Goal: Task Accomplishment & Management: Complete application form

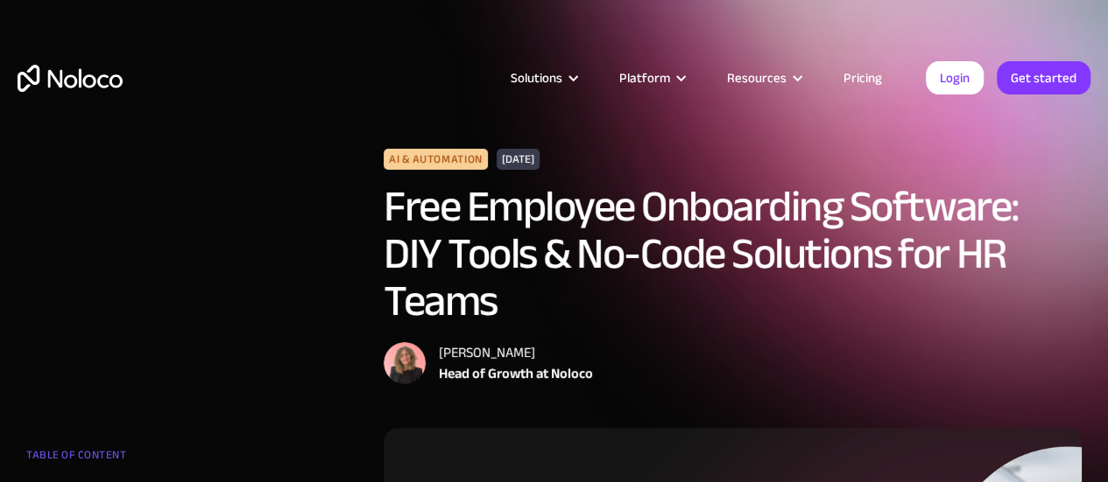
click at [864, 81] on link "Pricing" at bounding box center [862, 78] width 82 height 23
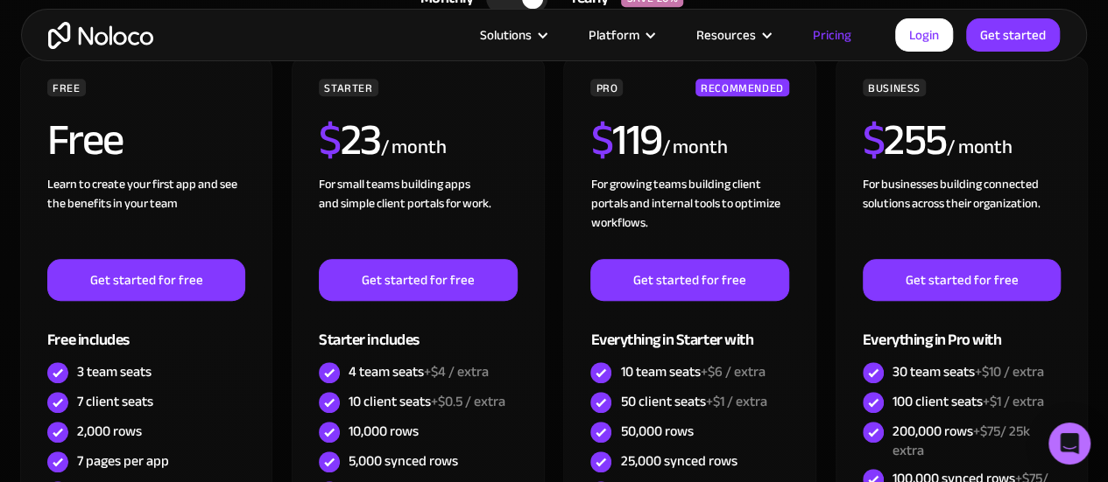
scroll to position [613, 0]
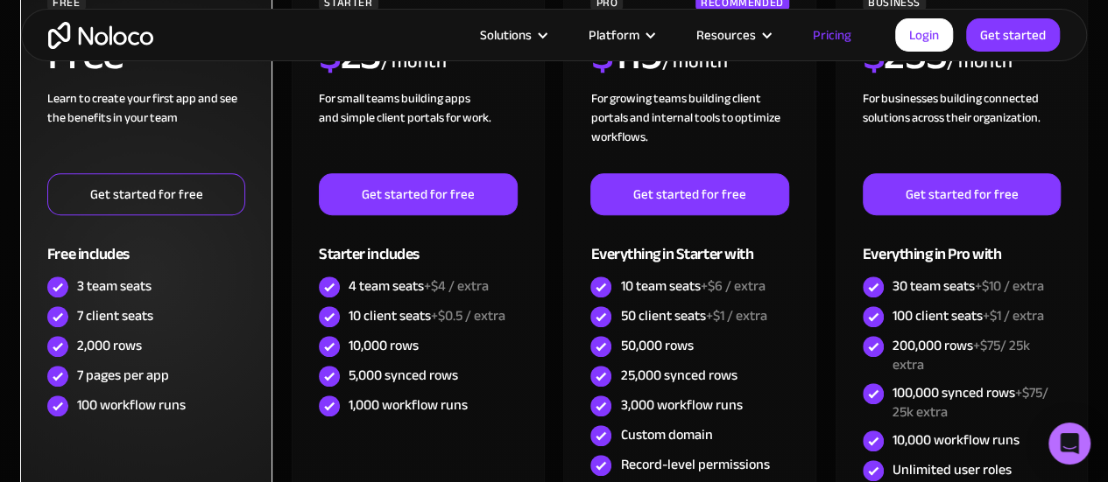
click at [165, 185] on link "Get started for free" at bounding box center [146, 194] width 198 height 42
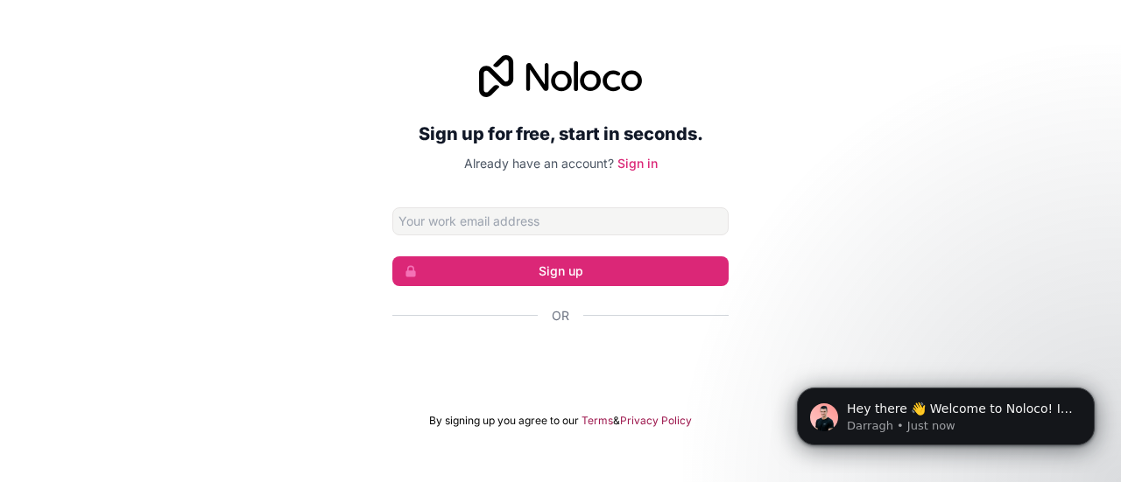
click at [215, 244] on div "Sign up for free, start in seconds. Already have an account? Sign in Sign up Or…" at bounding box center [560, 242] width 1121 height 422
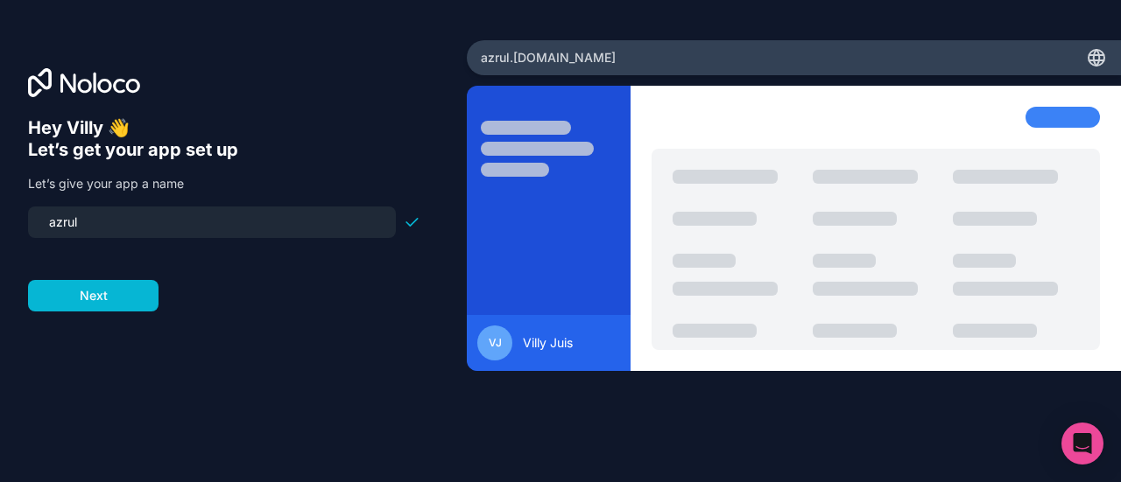
click at [225, 210] on input "azrul" at bounding box center [212, 222] width 347 height 25
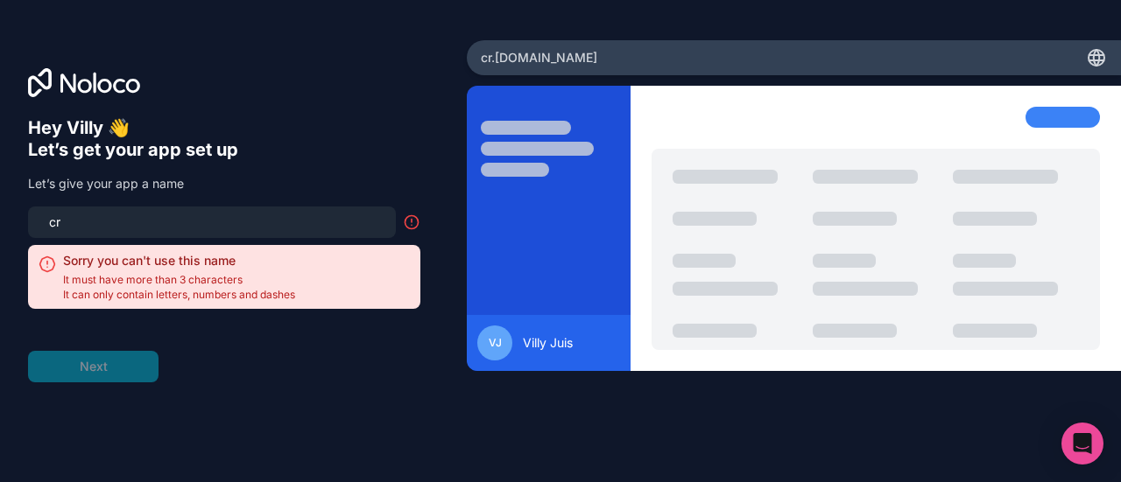
type input "c"
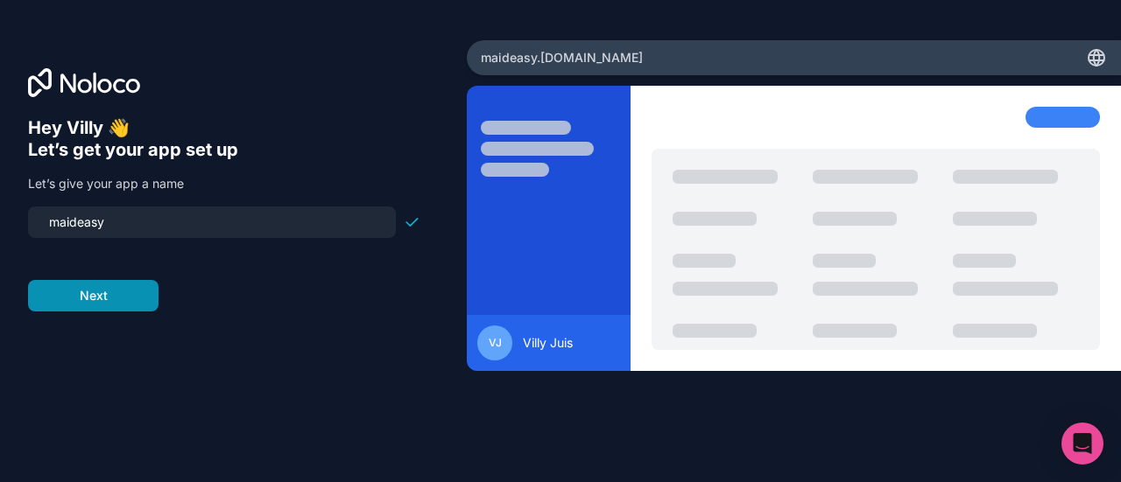
type input "maideasy"
click at [54, 280] on button "Next" at bounding box center [93, 296] width 130 height 32
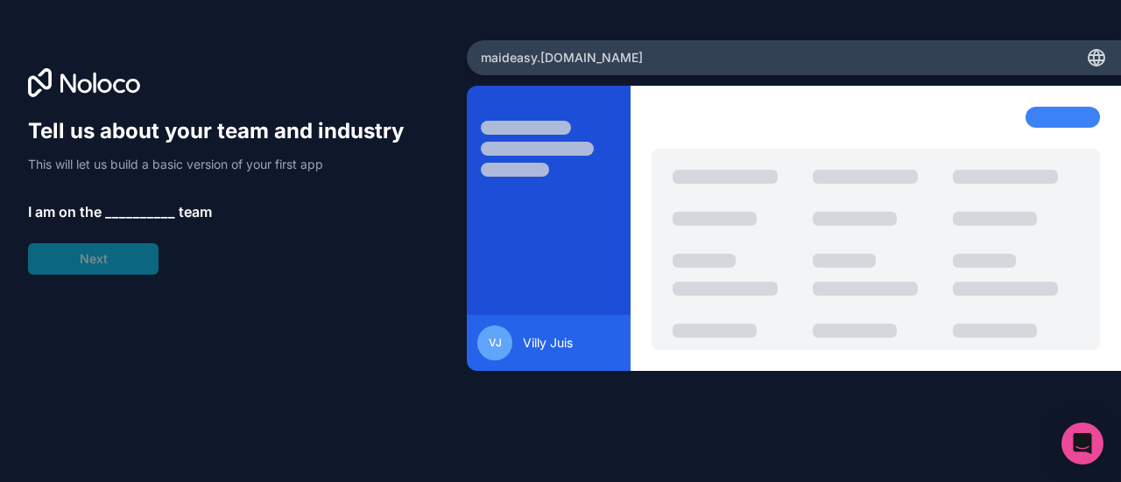
click at [105, 201] on span "__________" at bounding box center [140, 211] width 70 height 21
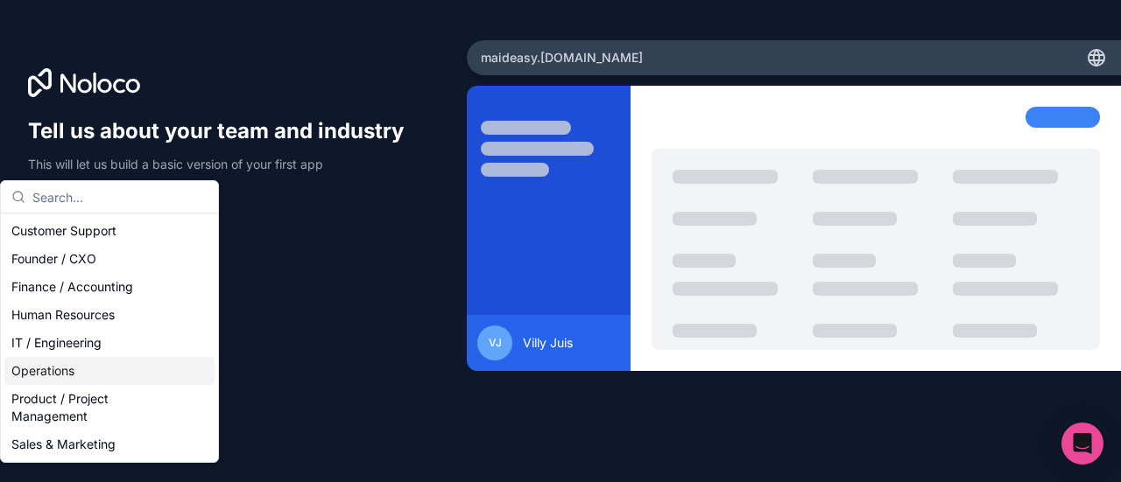
click at [64, 357] on div "Operations" at bounding box center [109, 371] width 210 height 28
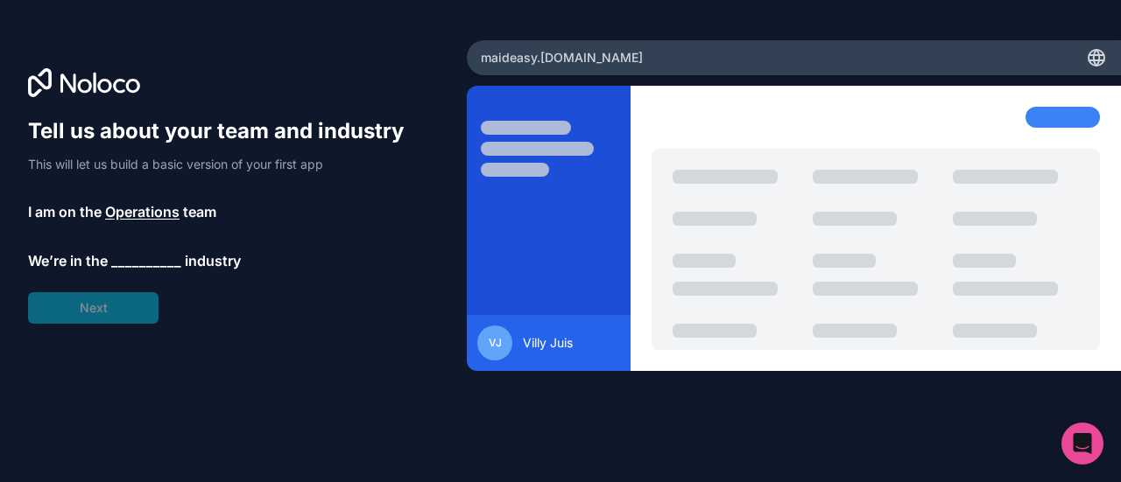
click at [111, 250] on span "__________" at bounding box center [146, 260] width 70 height 21
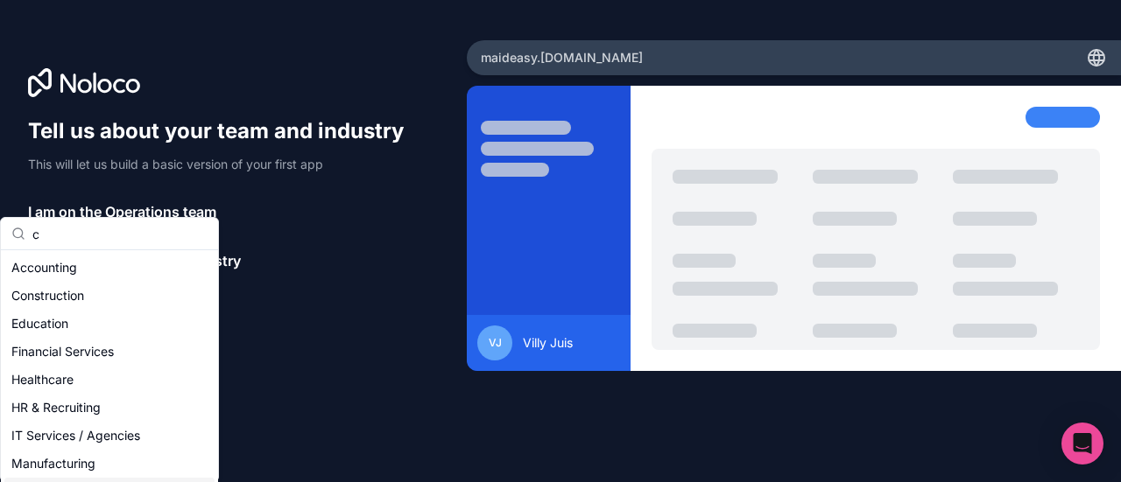
type input "c"
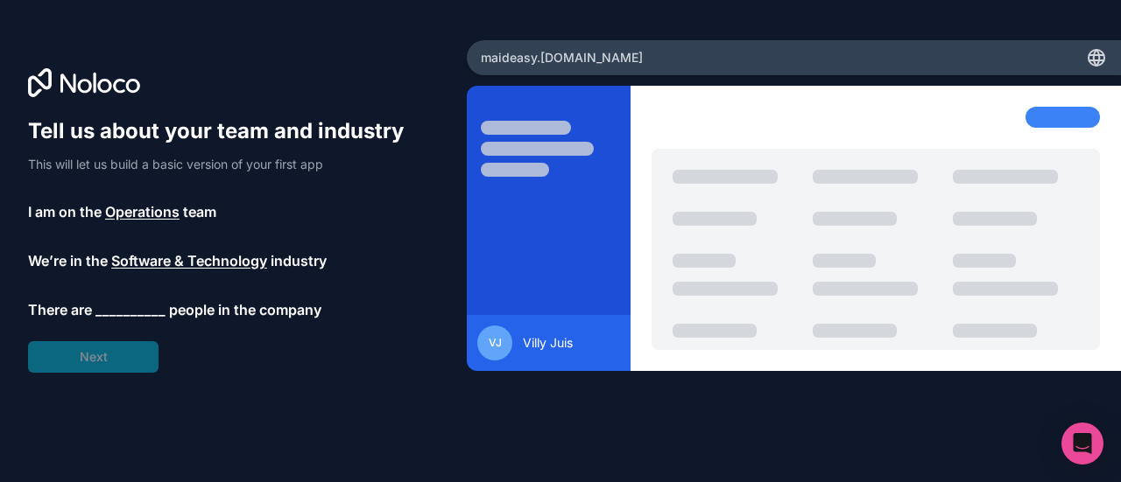
click at [113, 299] on span "__________" at bounding box center [130, 309] width 70 height 21
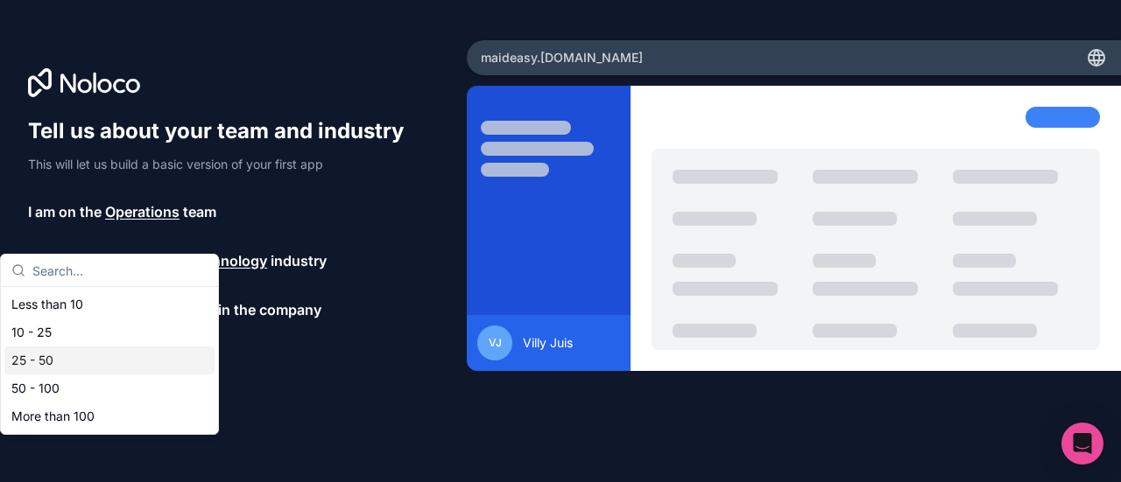
click at [63, 347] on div "25 - 50" at bounding box center [109, 361] width 210 height 28
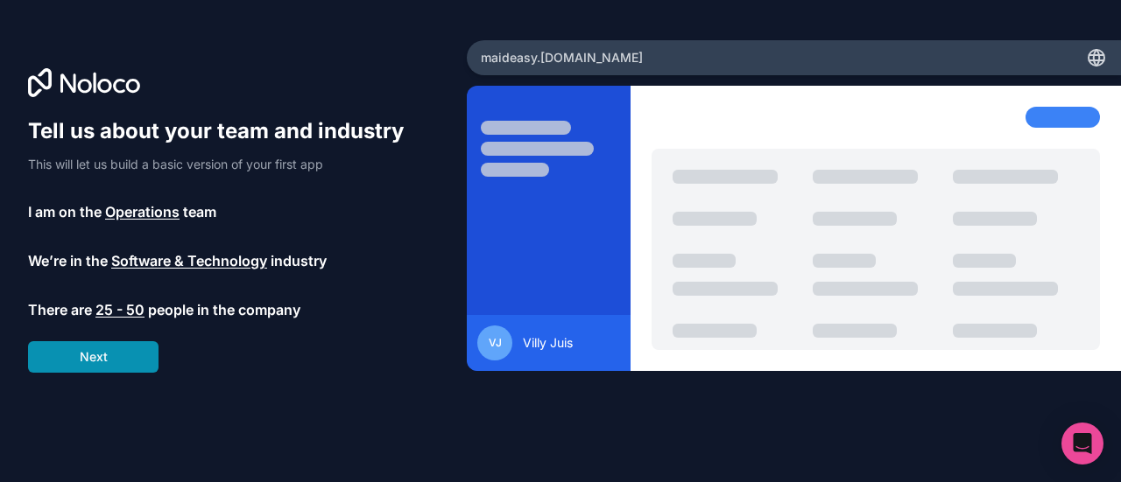
click at [86, 341] on button "Next" at bounding box center [93, 357] width 130 height 32
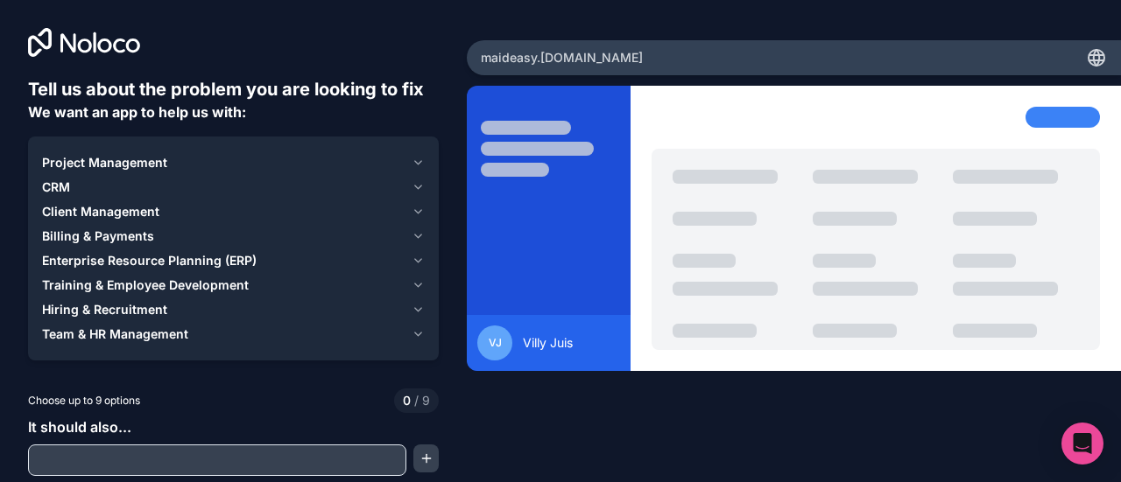
click at [248, 273] on button "Training & Employee Development" at bounding box center [233, 285] width 383 height 25
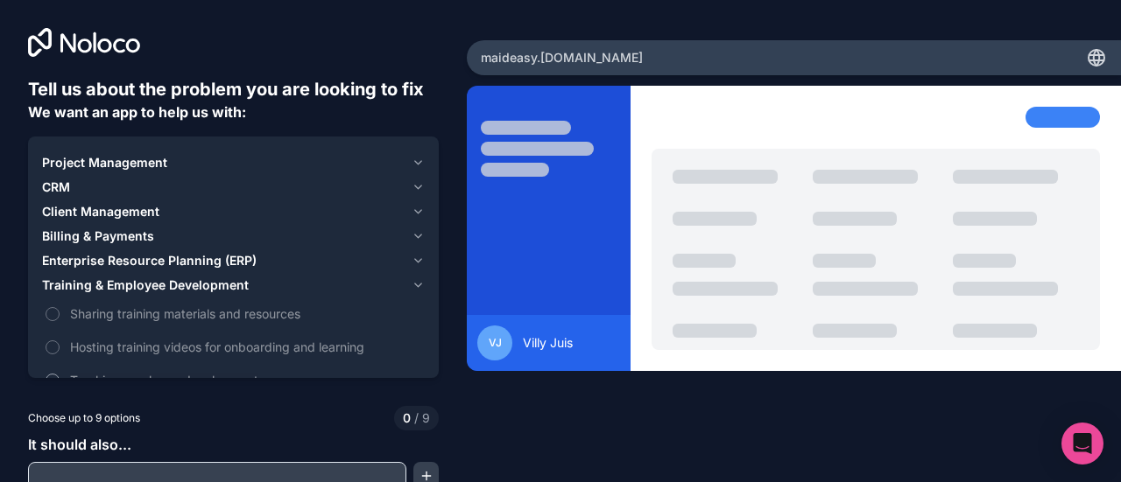
click at [46, 374] on button "Tracking employee development" at bounding box center [53, 381] width 14 height 14
click at [46, 341] on button "Hosting training videos for onboarding and learning" at bounding box center [53, 348] width 14 height 14
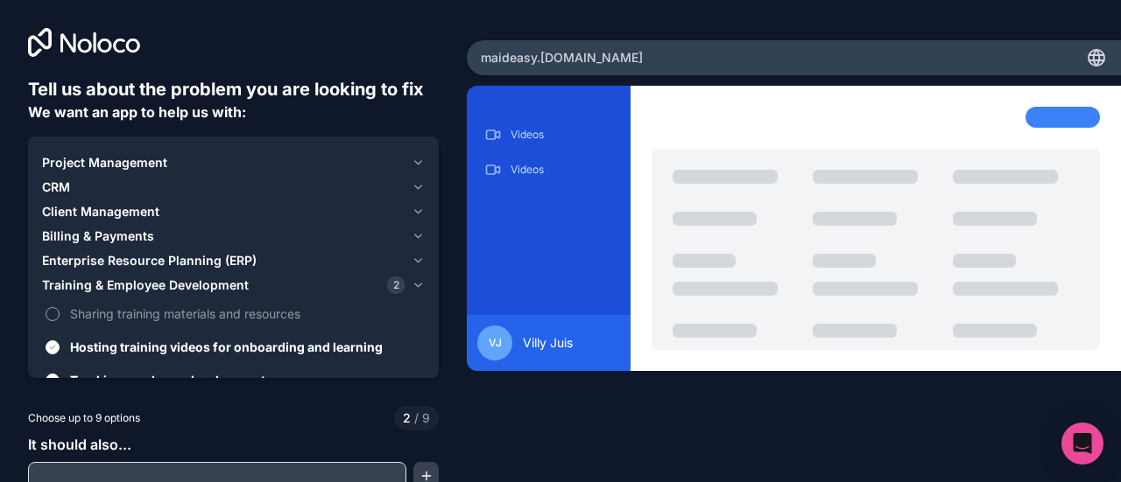
click at [46, 307] on button "Sharing training materials and resources" at bounding box center [53, 314] width 14 height 14
click at [109, 400] on span "Hiring & Recruitment" at bounding box center [104, 409] width 125 height 18
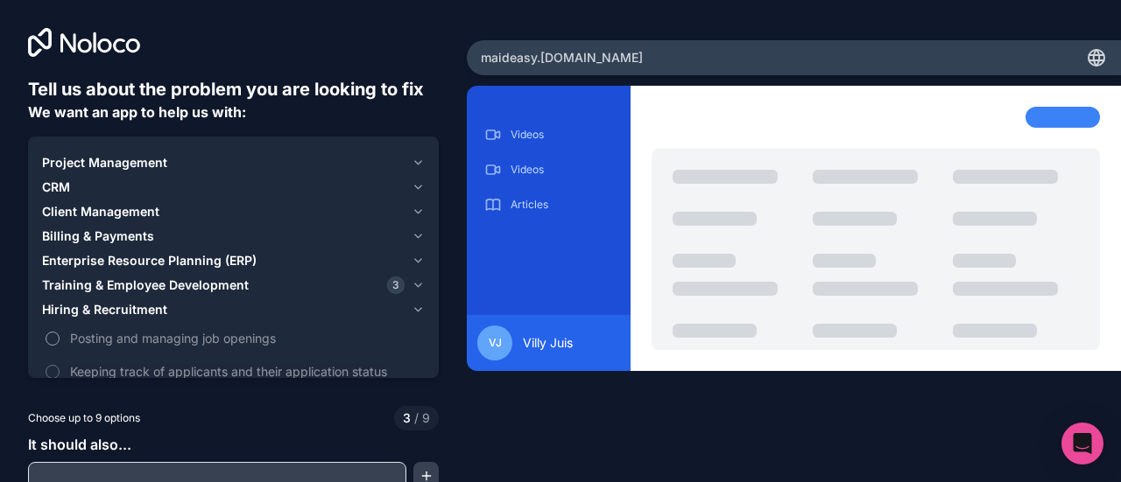
click at [46, 332] on button "Posting and managing job openings" at bounding box center [53, 339] width 14 height 14
click at [42, 355] on label "Keeping track of applicants and their application status" at bounding box center [233, 371] width 383 height 32
click at [46, 365] on button "Keeping track of applicants and their application status" at bounding box center [53, 372] width 14 height 14
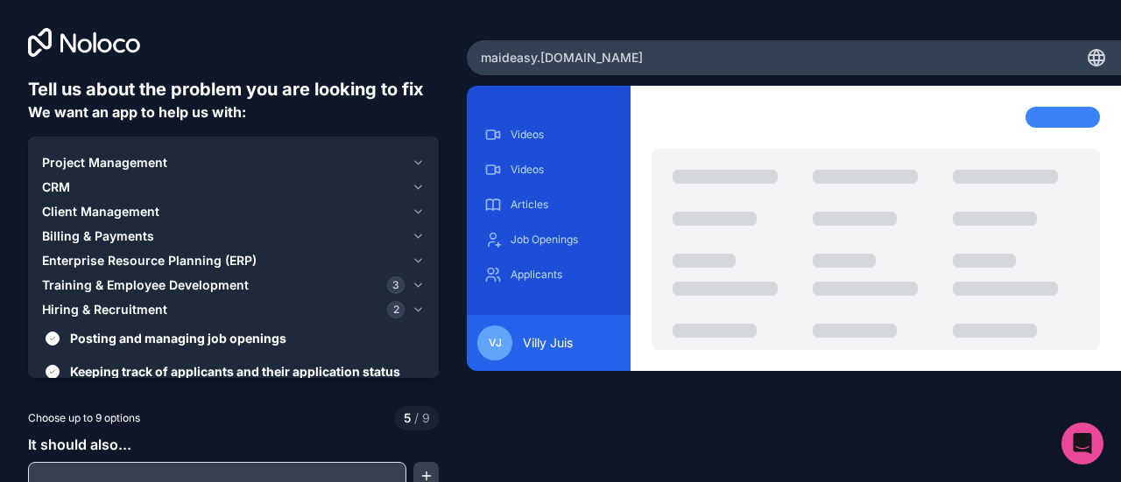
click at [46, 407] on button "Reviewing and evaluating candidates during the hiring process" at bounding box center [53, 414] width 14 height 14
click at [46, 450] on button "Scheduling interviews" at bounding box center [53, 457] width 14 height 14
click at [135, 301] on div "Hiring & Recruitment 4" at bounding box center [223, 310] width 362 height 18
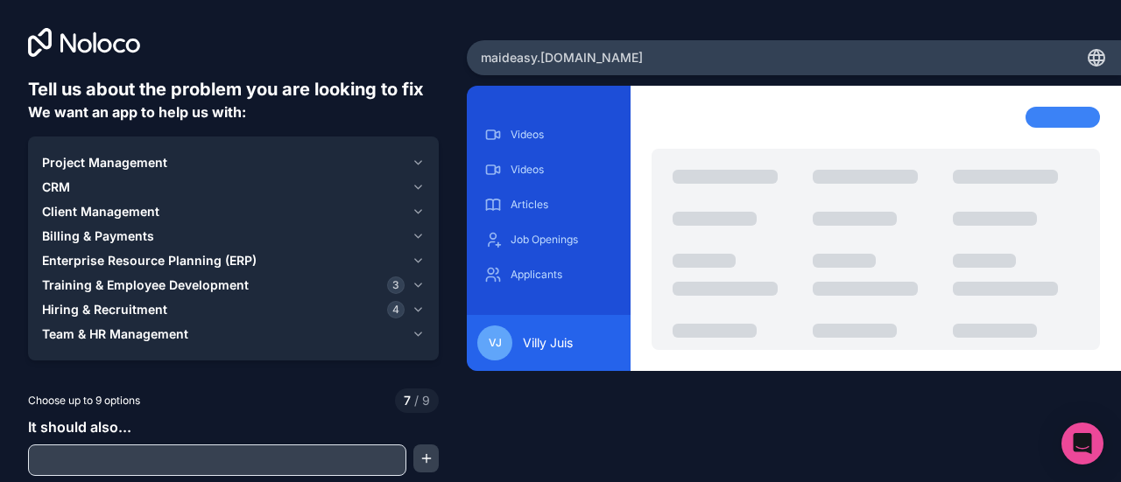
click at [186, 326] on div "Team & HR Management" at bounding box center [223, 335] width 362 height 18
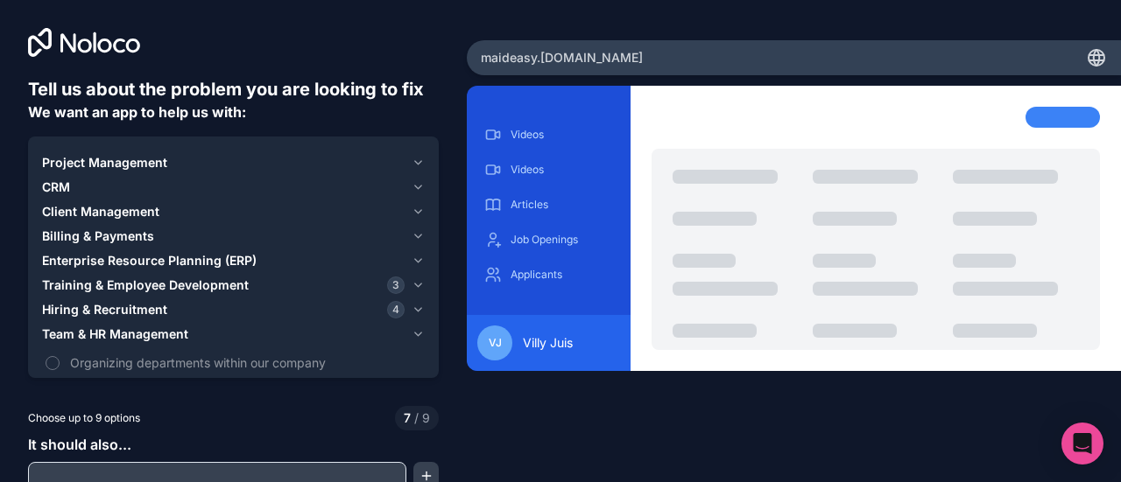
click at [186, 326] on div "Team & HR Management" at bounding box center [223, 335] width 362 height 18
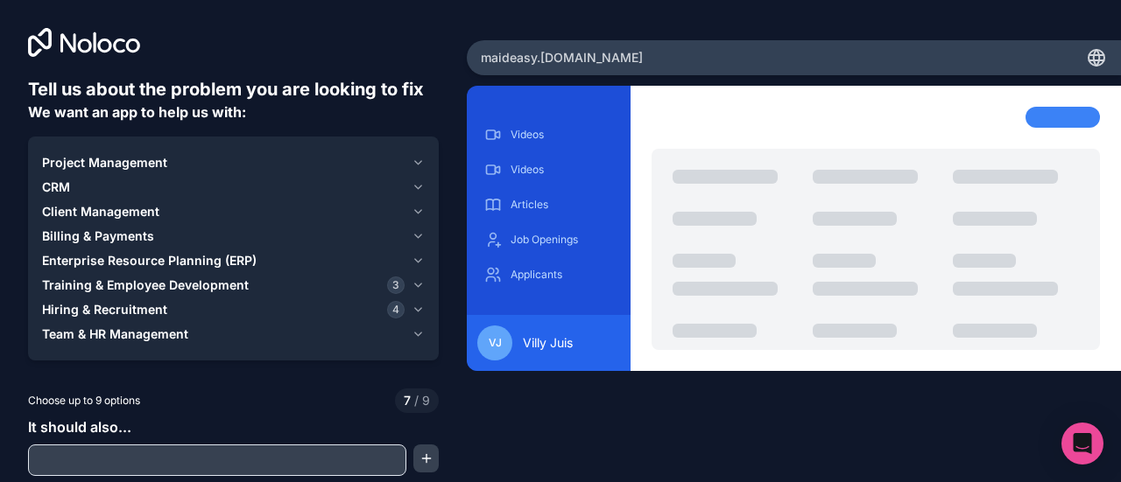
click at [138, 326] on span "Team & HR Management" at bounding box center [115, 335] width 146 height 18
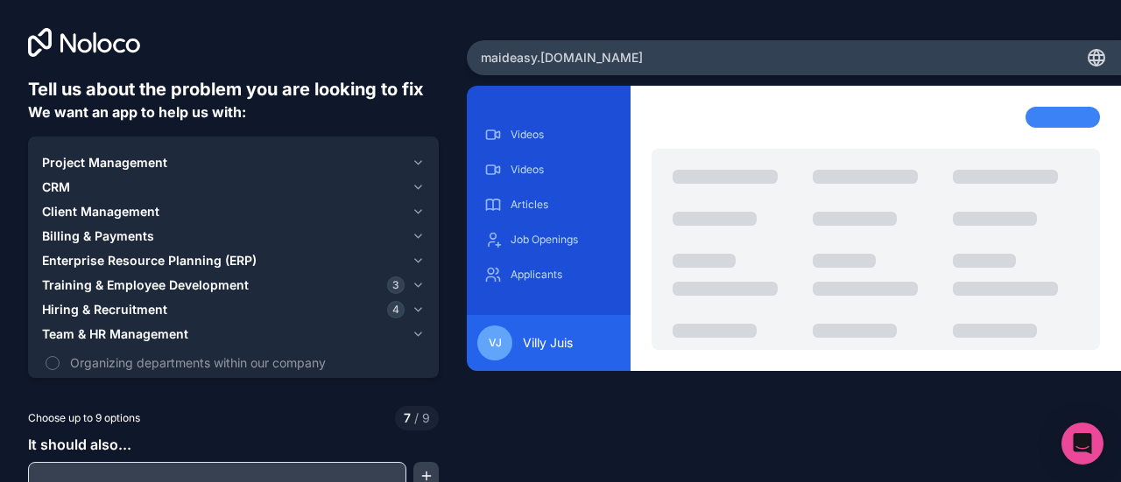
click at [139, 301] on div "Hiring & Recruitment 4" at bounding box center [223, 310] width 362 height 18
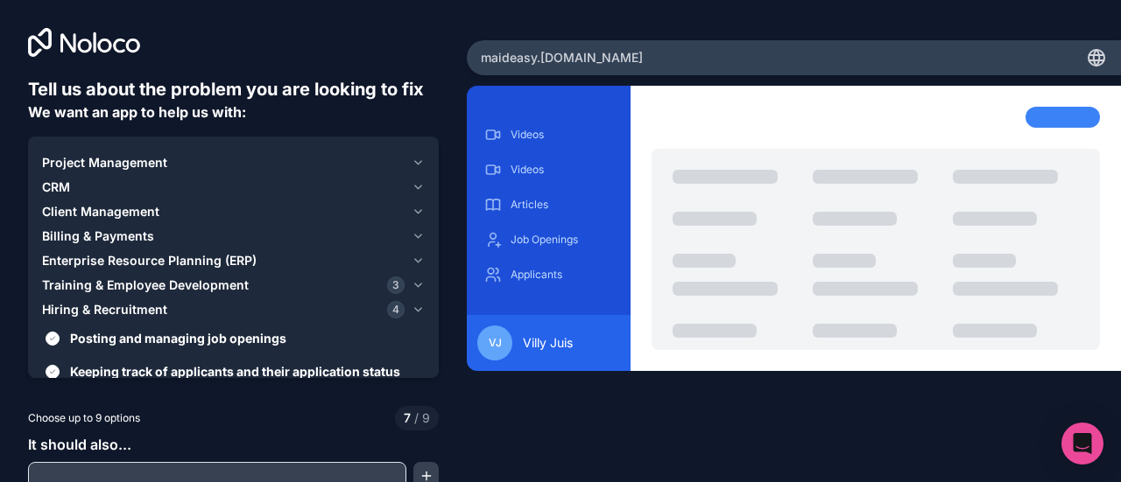
click at [137, 277] on span "Training & Employee Development" at bounding box center [145, 286] width 207 height 18
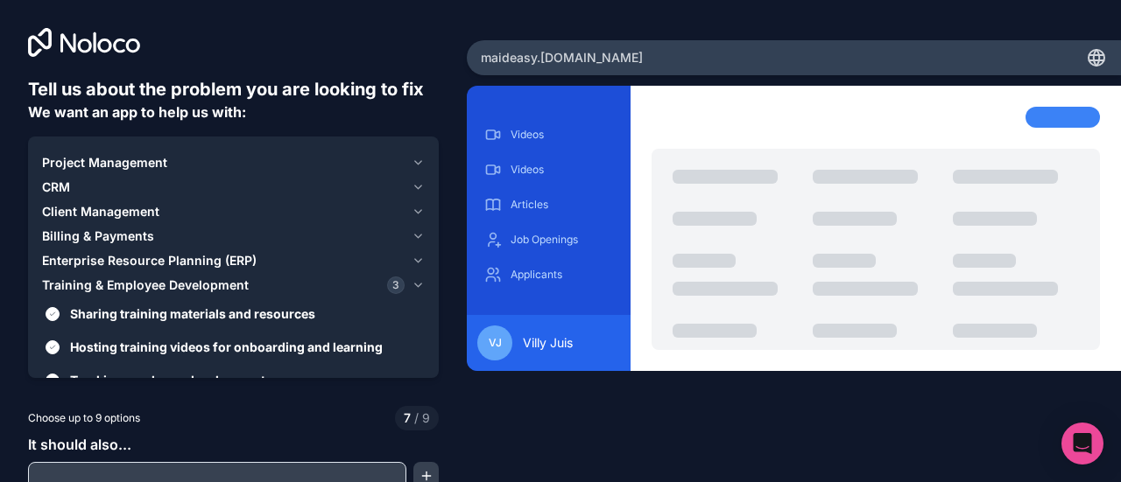
click at [137, 277] on span "Training & Employee Development" at bounding box center [145, 286] width 207 height 18
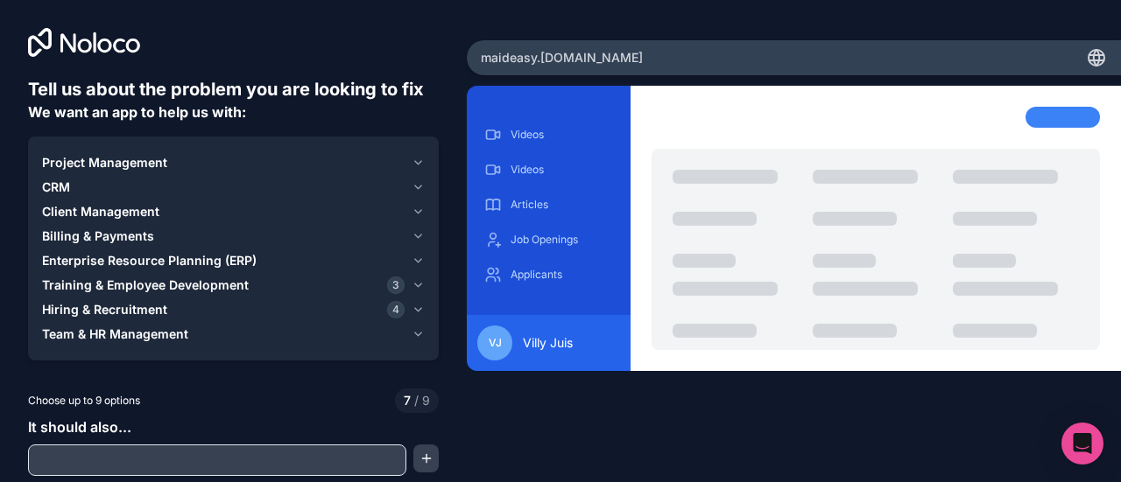
click at [115, 326] on span "Team & HR Management" at bounding box center [115, 335] width 146 height 18
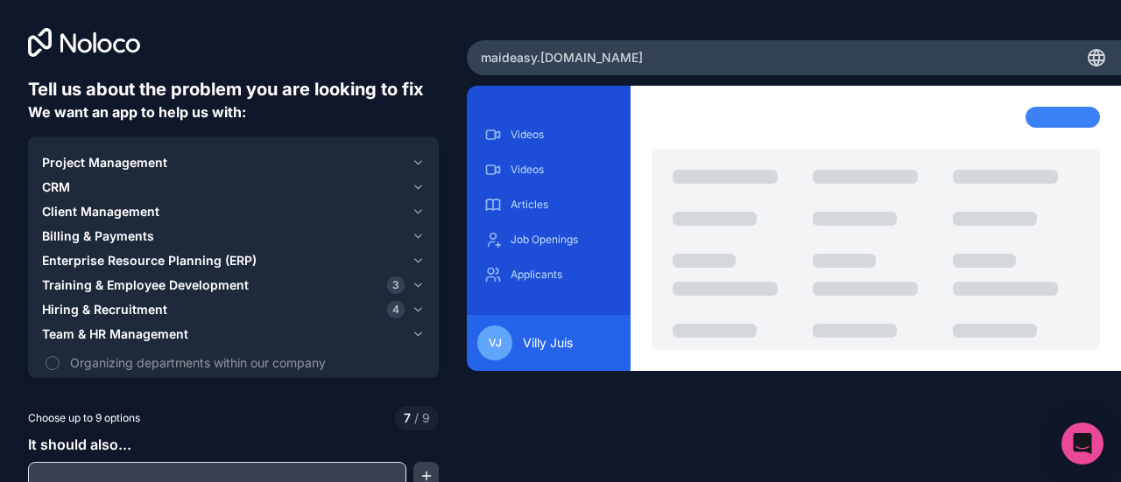
click at [46, 423] on button "Defining roles and responsibilities for each employee" at bounding box center [53, 430] width 14 height 14
click at [46, 390] on button "Keeping a directory of team members and their roles" at bounding box center [53, 397] width 14 height 14
click at [114, 466] on input "text" at bounding box center [216, 478] width 369 height 25
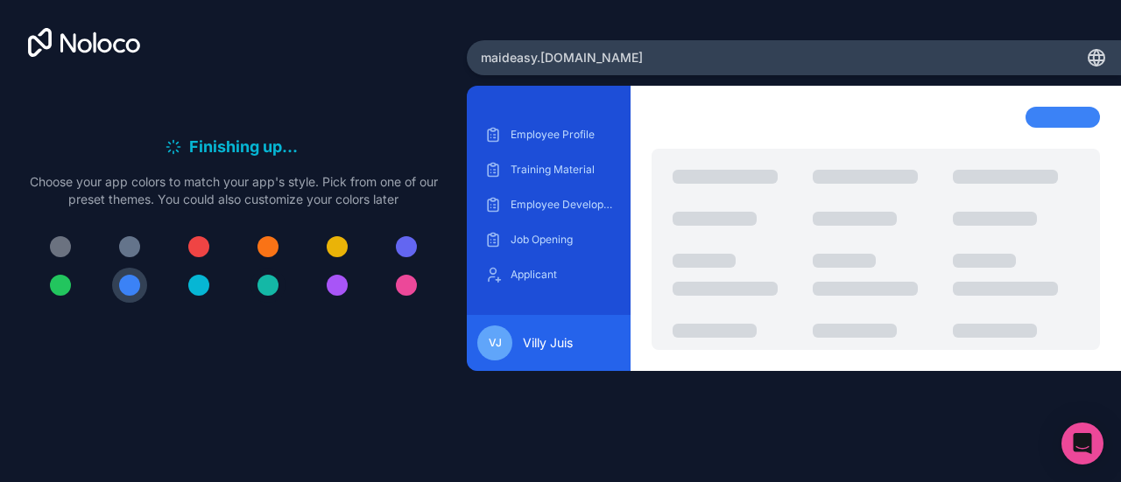
click at [263, 275] on div at bounding box center [267, 285] width 21 height 21
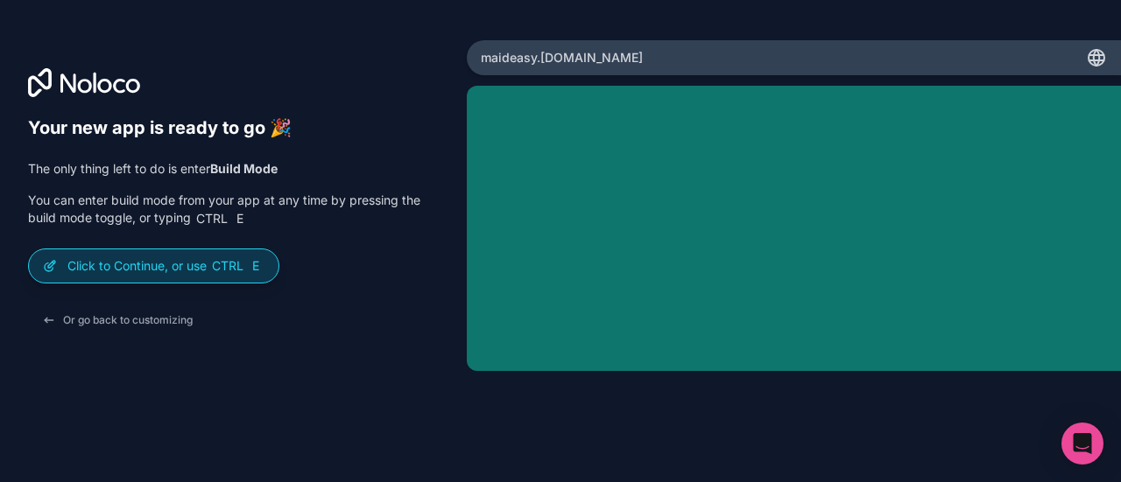
click at [137, 257] on p "Click to Continue, or use Ctrl E" at bounding box center [165, 266] width 197 height 18
